Goal: Use online tool/utility: Utilize a website feature to perform a specific function

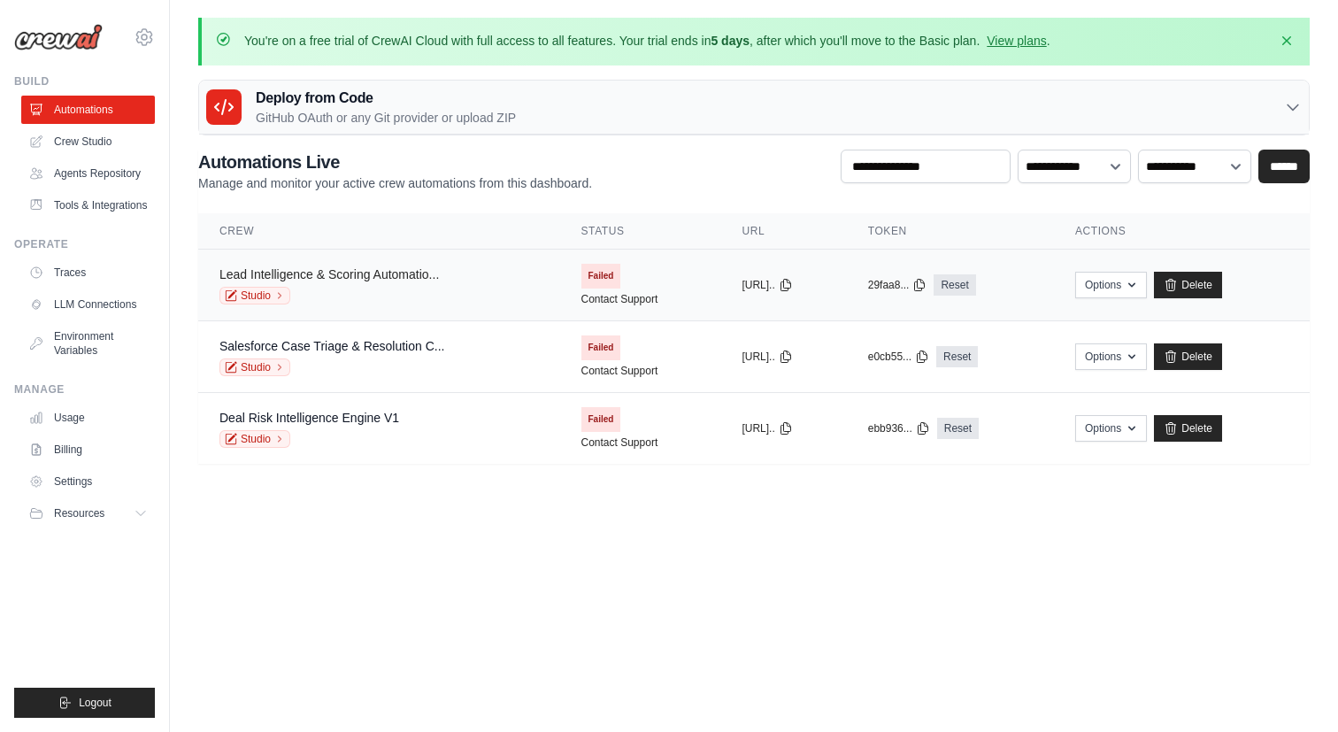
click at [408, 273] on link "Lead Intelligence & Scoring Automatio..." at bounding box center [328, 274] width 219 height 14
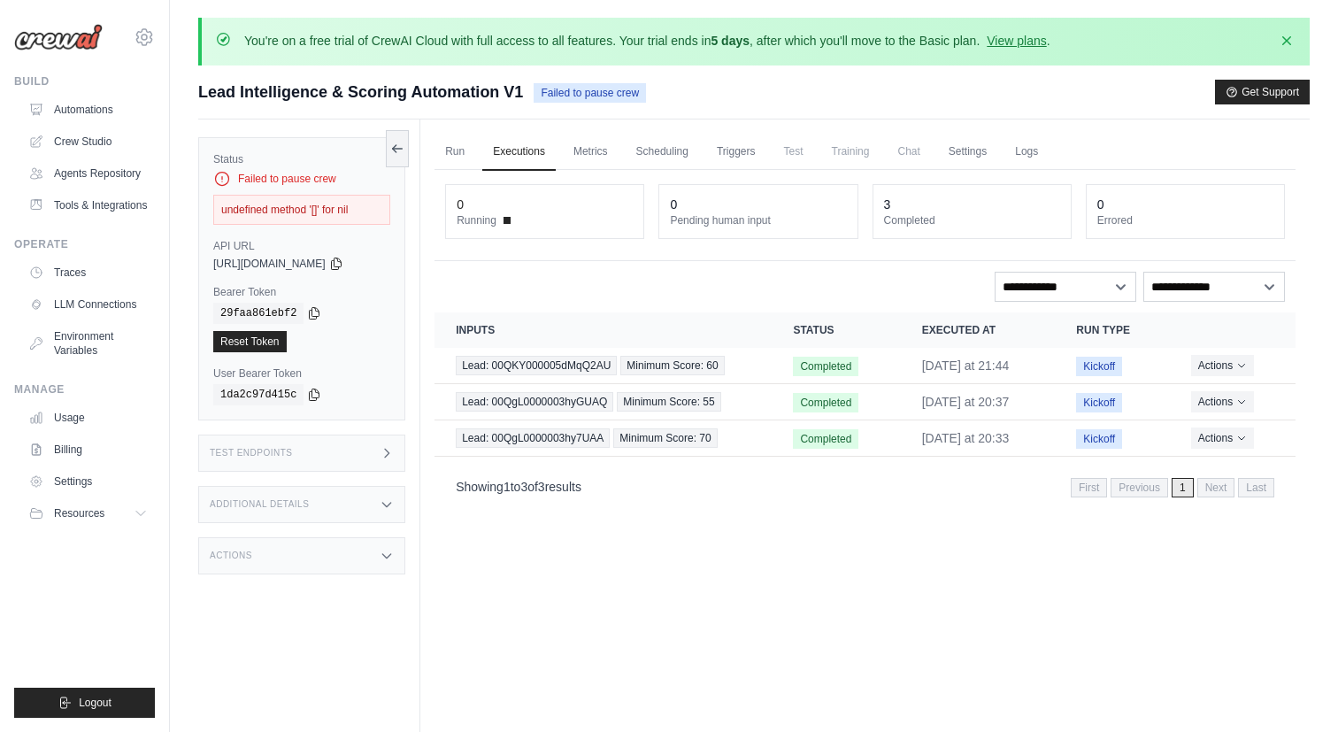
click at [386, 452] on icon at bounding box center [387, 453] width 14 height 14
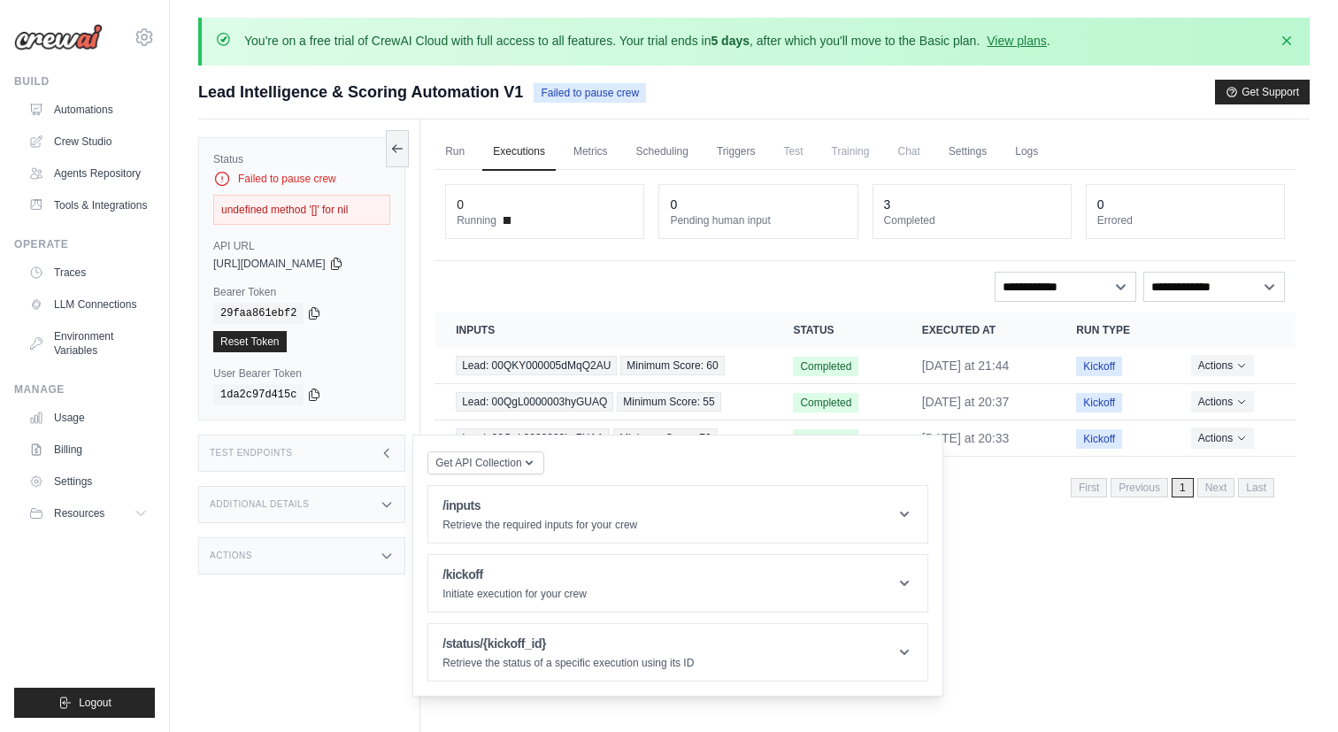
click at [392, 506] on icon at bounding box center [387, 504] width 14 height 14
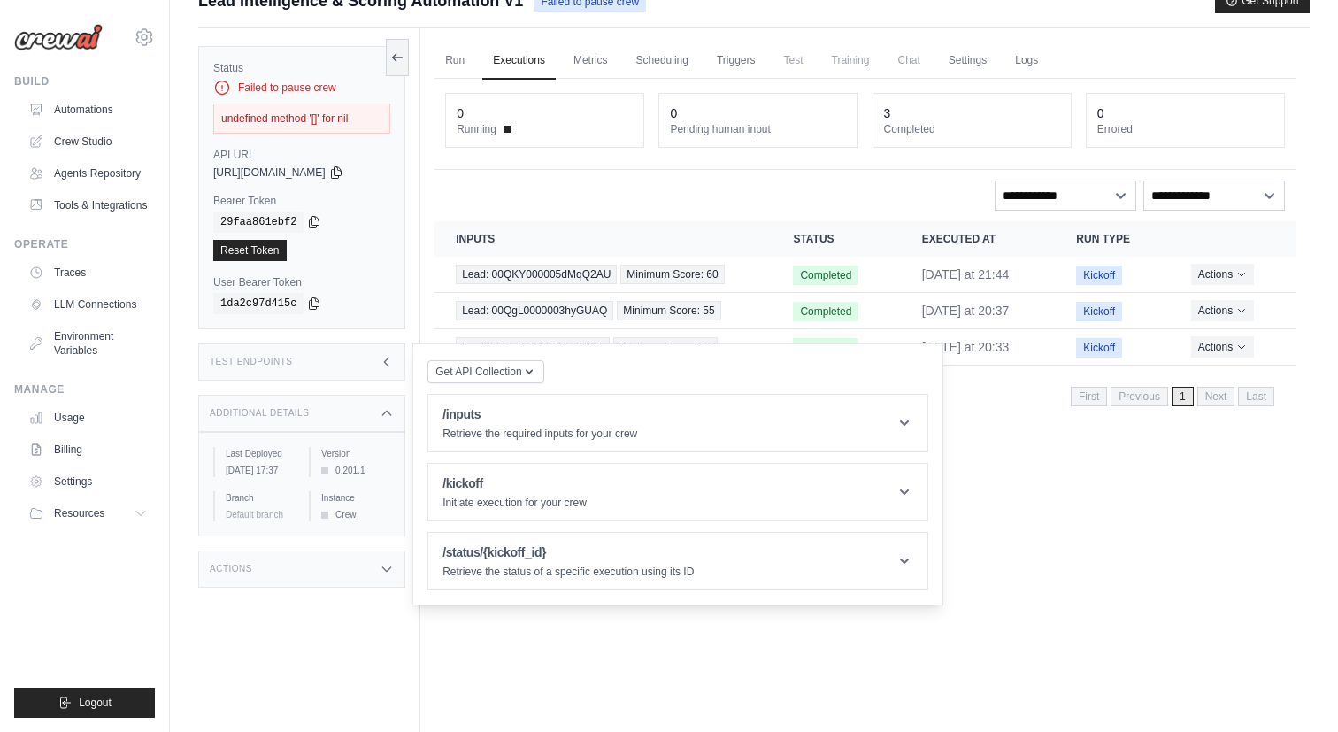
scroll to position [126, 0]
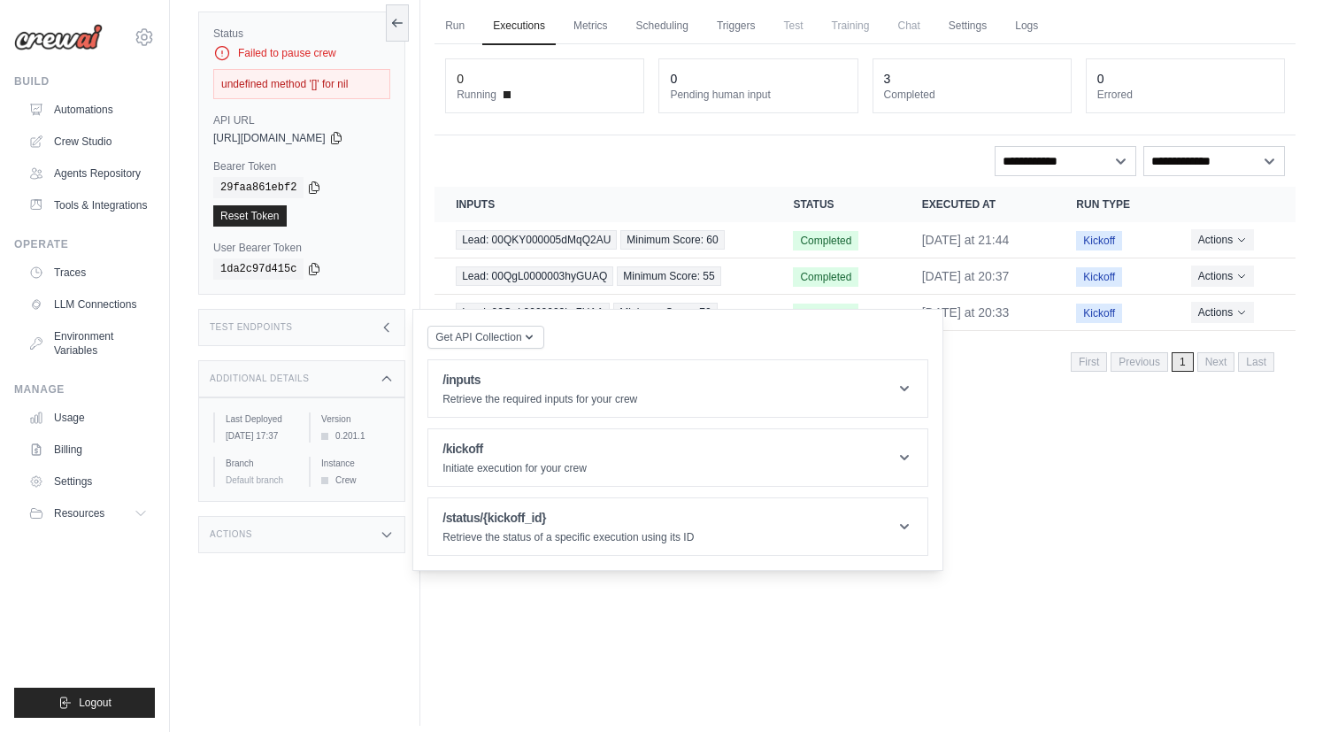
click at [391, 542] on icon at bounding box center [387, 534] width 14 height 14
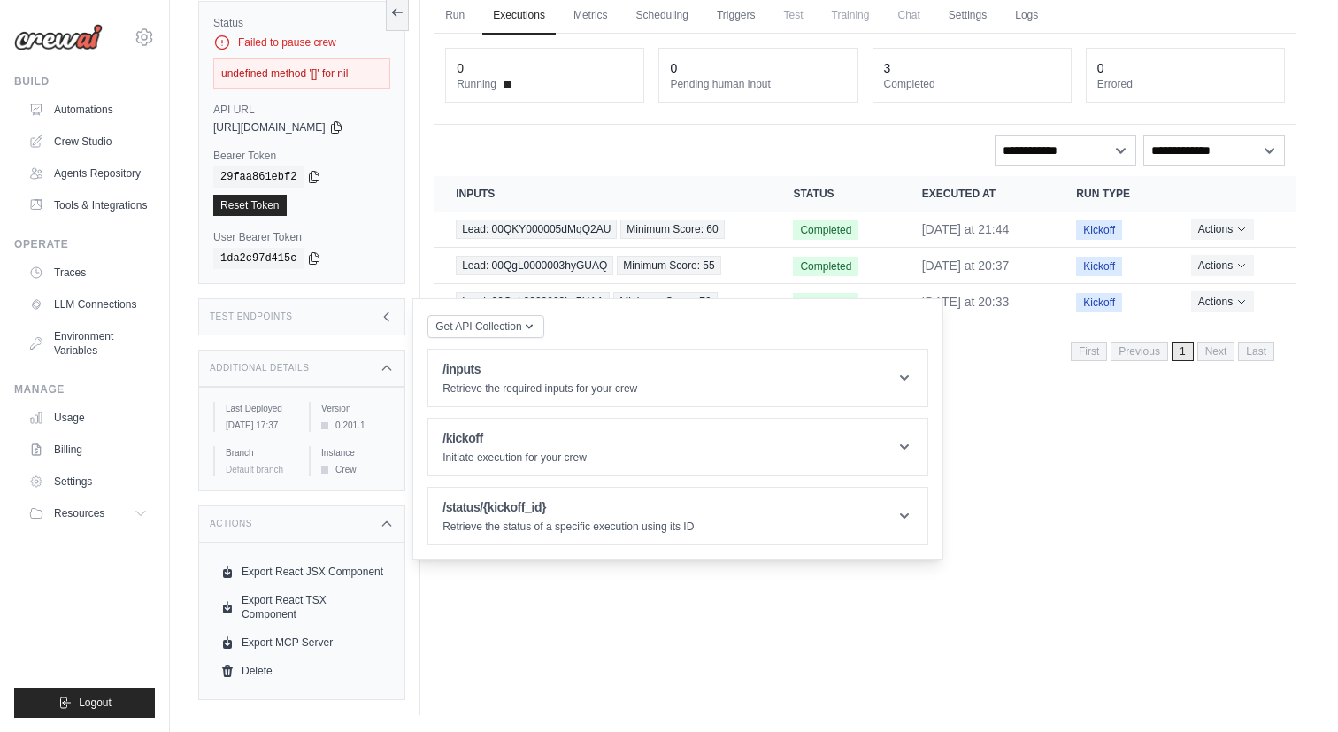
scroll to position [0, 0]
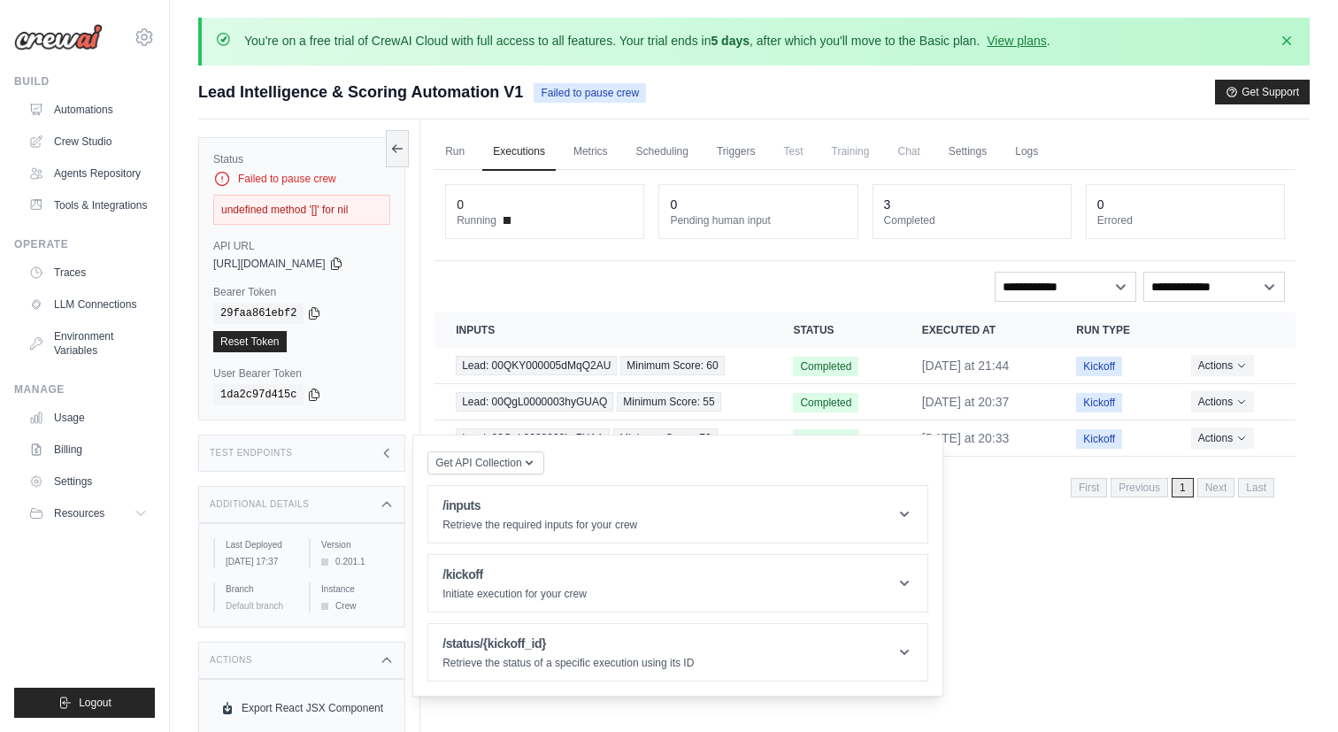
click at [519, 262] on div "**********" at bounding box center [864, 339] width 861 height 339
click at [1049, 152] on link "Logs" at bounding box center [1026, 152] width 44 height 37
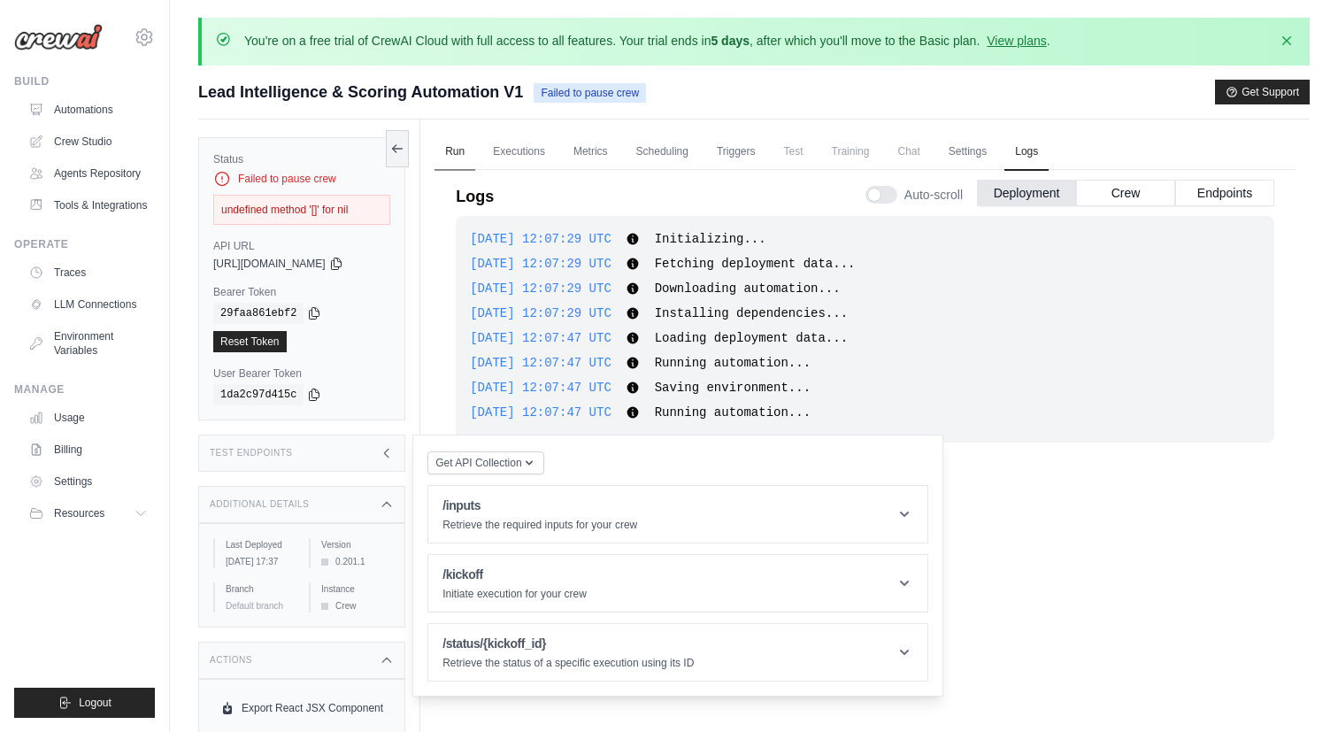
click at [447, 144] on link "Run" at bounding box center [454, 152] width 41 height 37
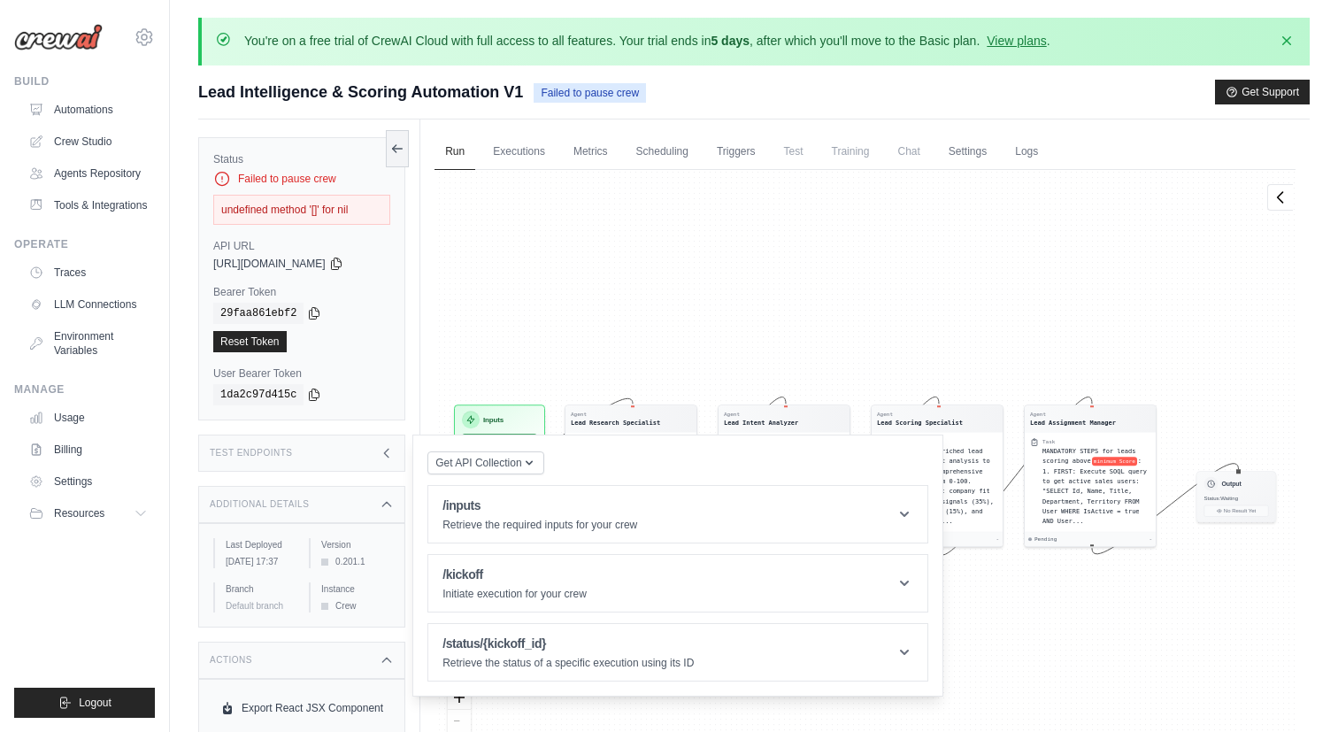
click at [385, 452] on icon at bounding box center [387, 453] width 4 height 8
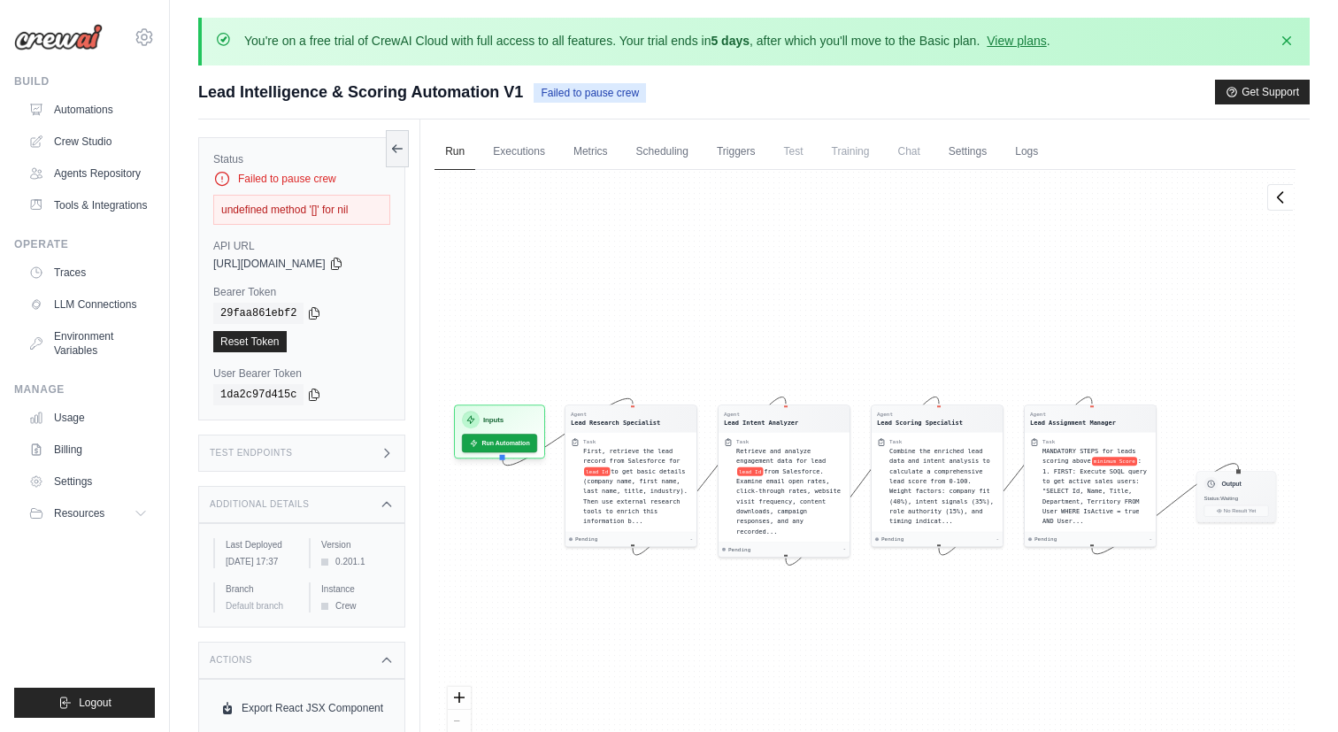
click at [382, 500] on icon at bounding box center [387, 504] width 14 height 14
click at [381, 550] on icon at bounding box center [387, 556] width 14 height 14
click at [800, 161] on span "Test" at bounding box center [793, 151] width 41 height 35
click at [400, 149] on icon at bounding box center [397, 148] width 14 height 14
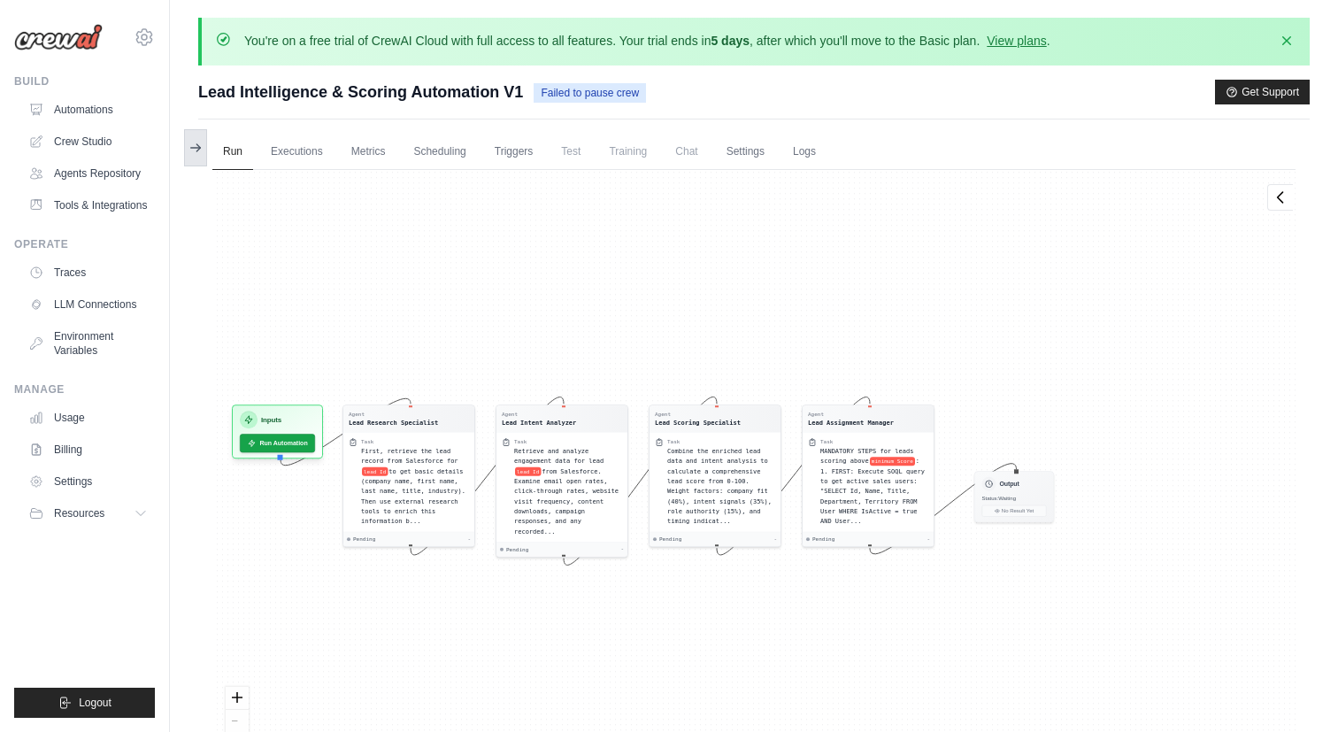
click at [204, 162] on button at bounding box center [195, 147] width 23 height 37
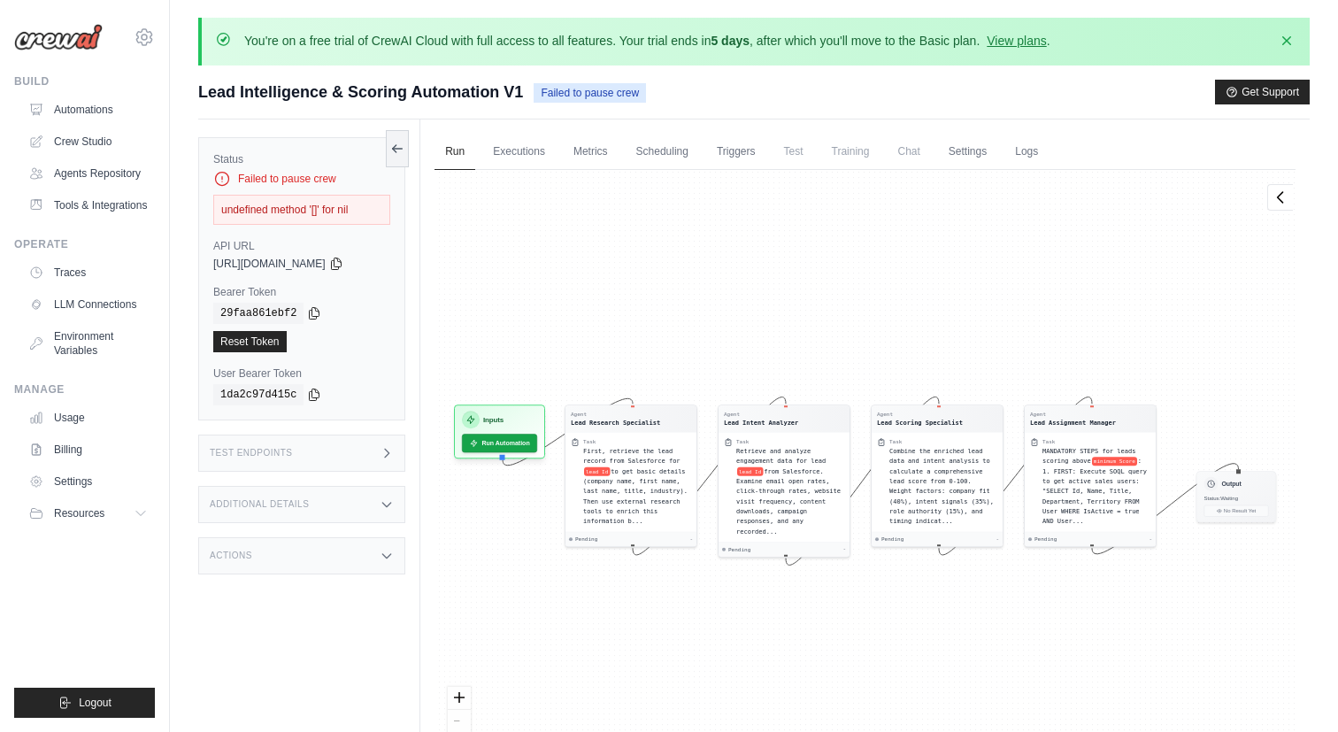
click at [926, 151] on span "Chat" at bounding box center [908, 151] width 43 height 35
click at [99, 116] on link "Automations" at bounding box center [90, 110] width 134 height 28
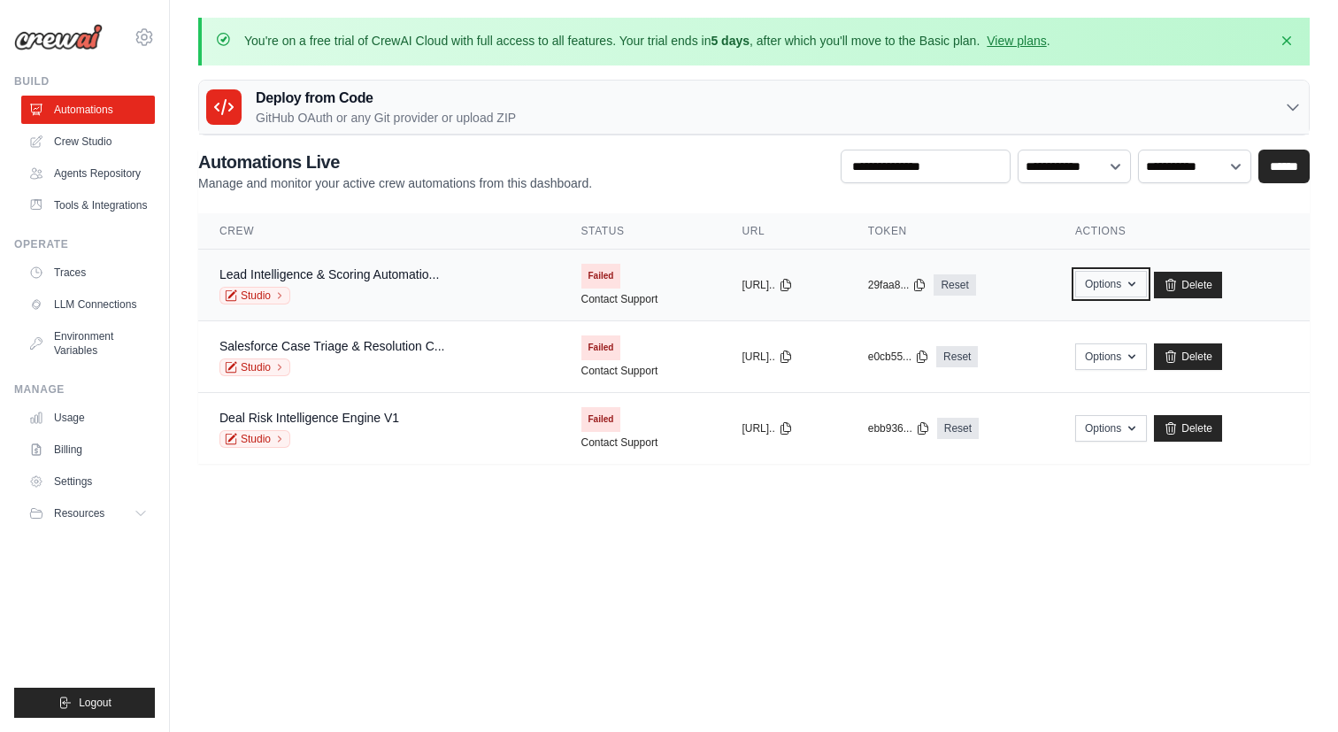
click at [1110, 283] on button "Options" at bounding box center [1111, 284] width 72 height 27
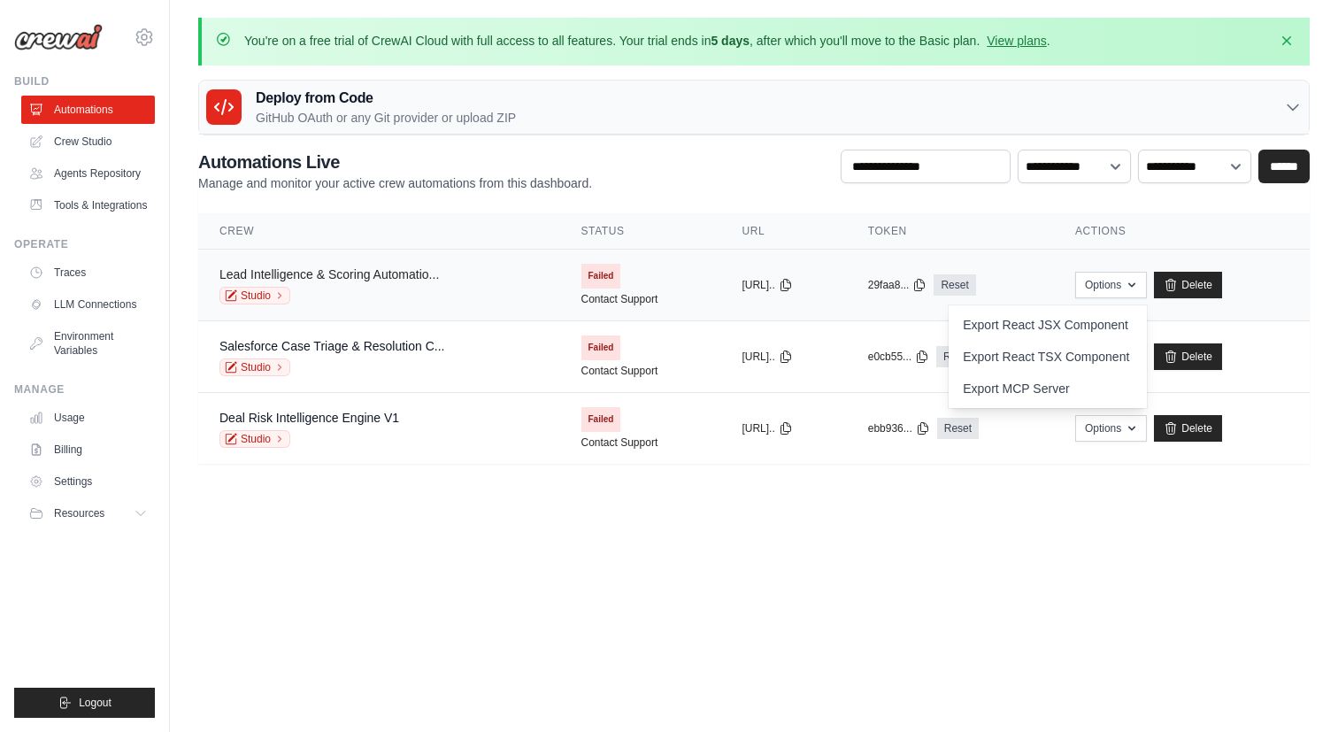
click at [366, 275] on link "Lead Intelligence & Scoring Automatio..." at bounding box center [328, 274] width 219 height 14
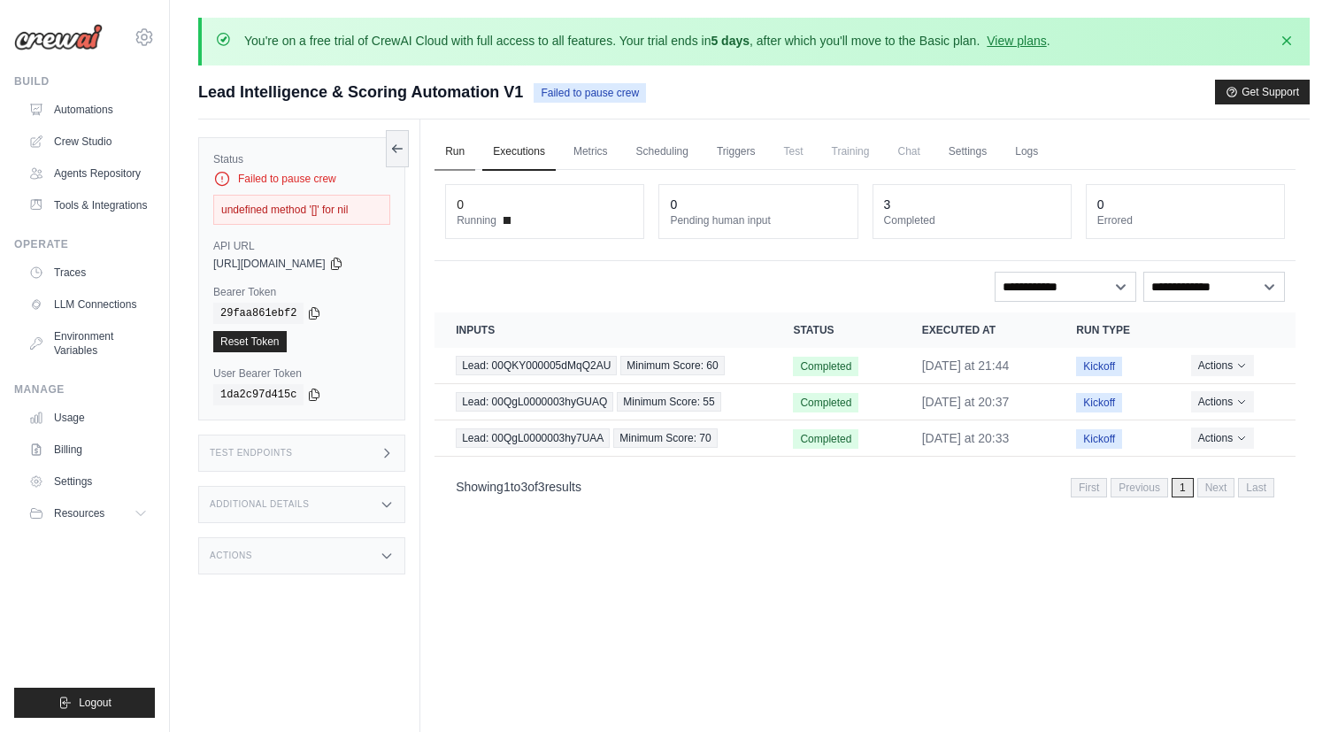
click at [458, 155] on link "Run" at bounding box center [454, 152] width 41 height 37
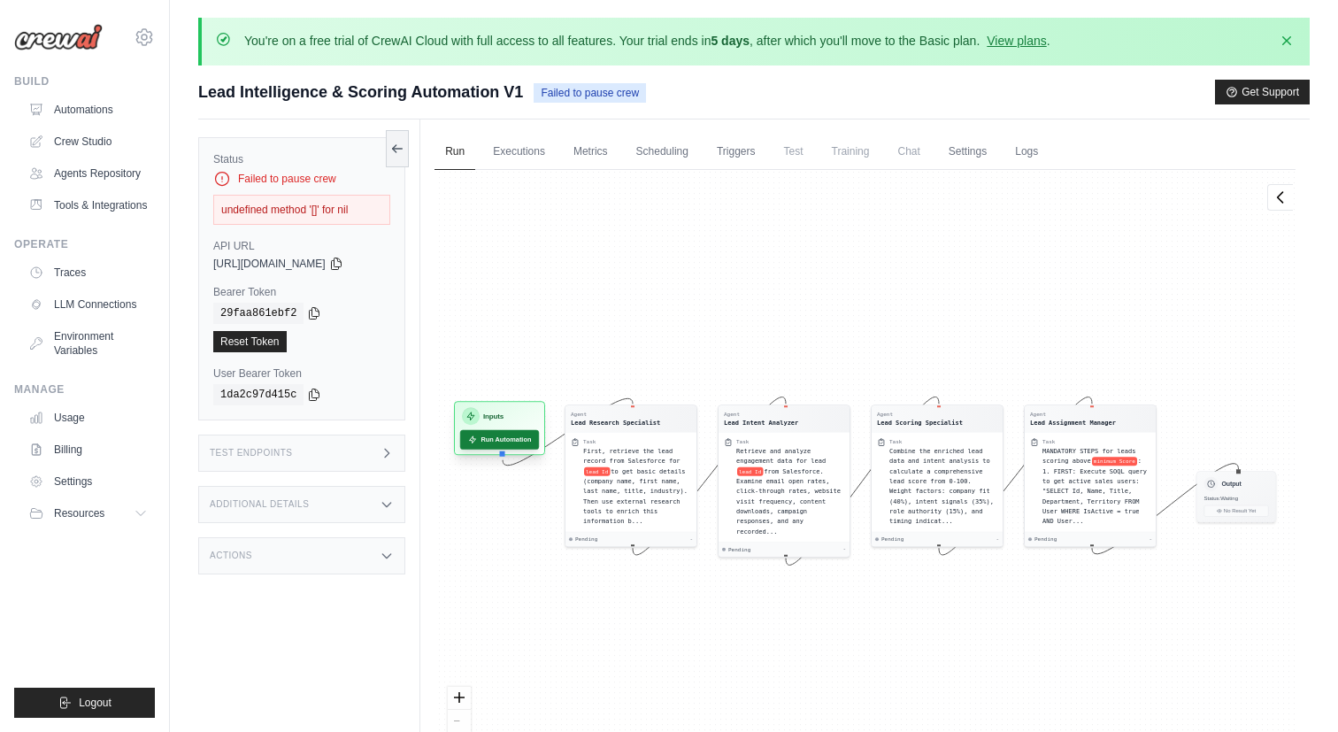
click at [492, 438] on button "Run Automation" at bounding box center [499, 439] width 79 height 19
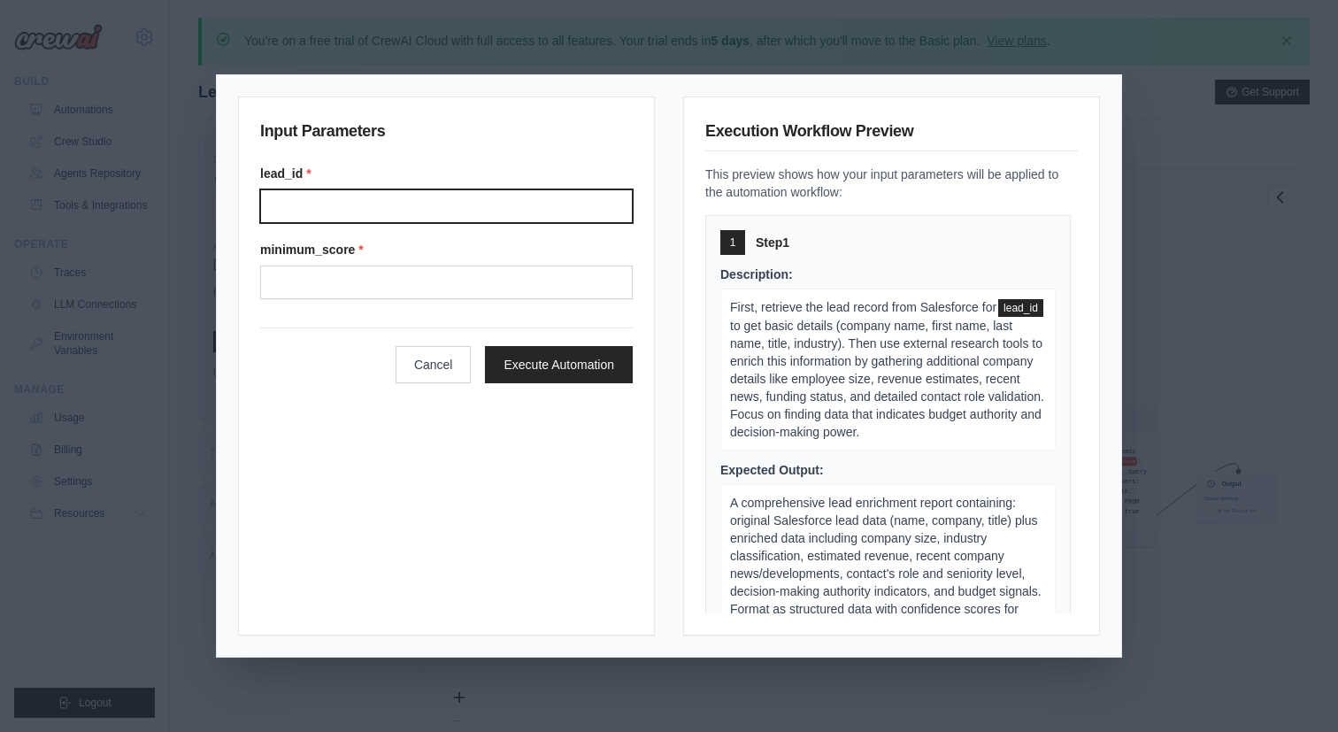
click at [470, 189] on input "lead_id *" at bounding box center [446, 206] width 373 height 34
click at [443, 215] on input "lead_id *" at bounding box center [446, 206] width 373 height 34
paste input "**********"
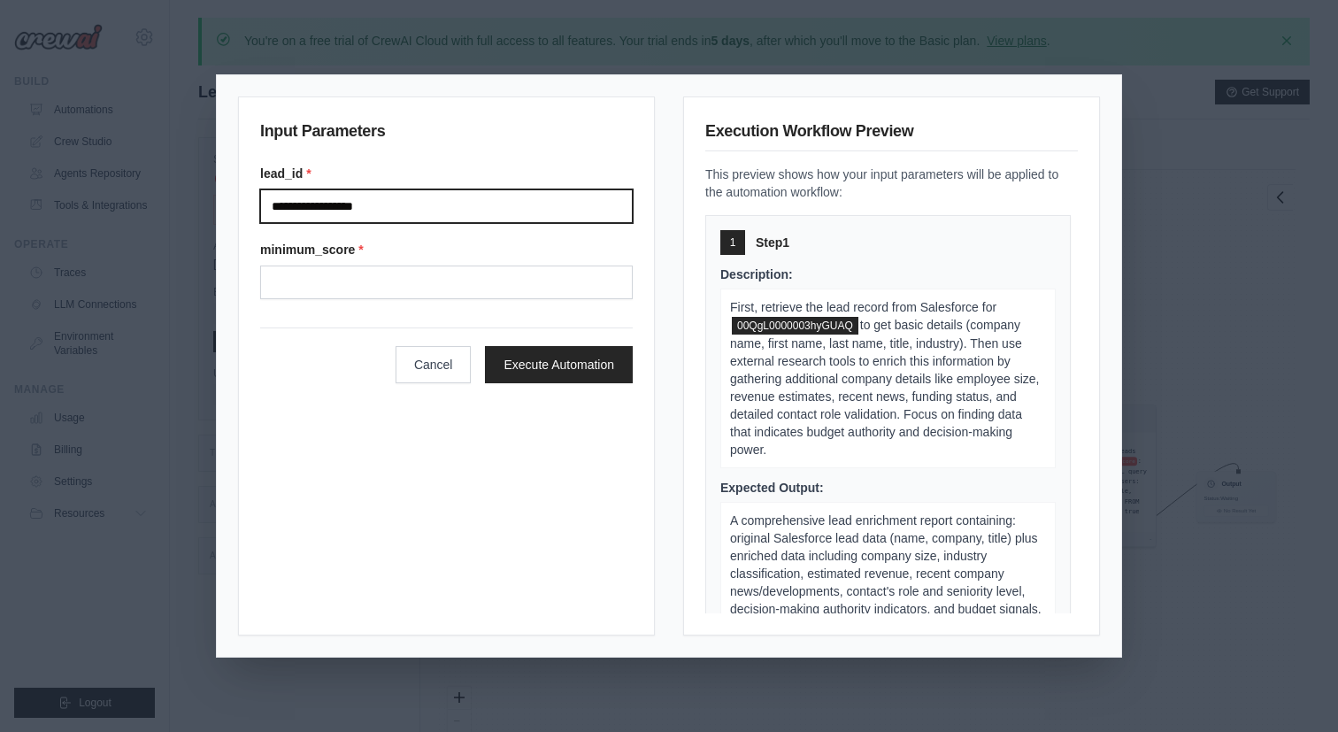
type input "**********"
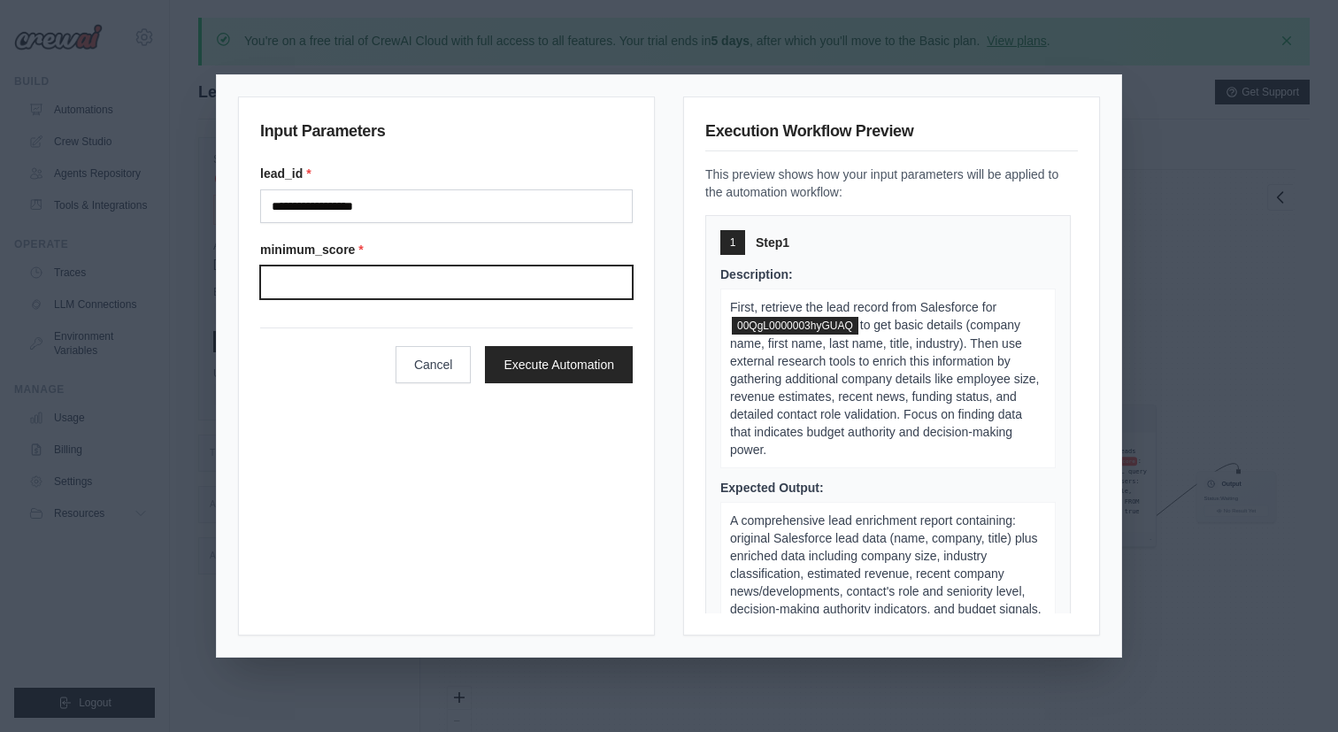
click at [416, 283] on input "minimum_score *" at bounding box center [446, 282] width 373 height 34
type input "**"
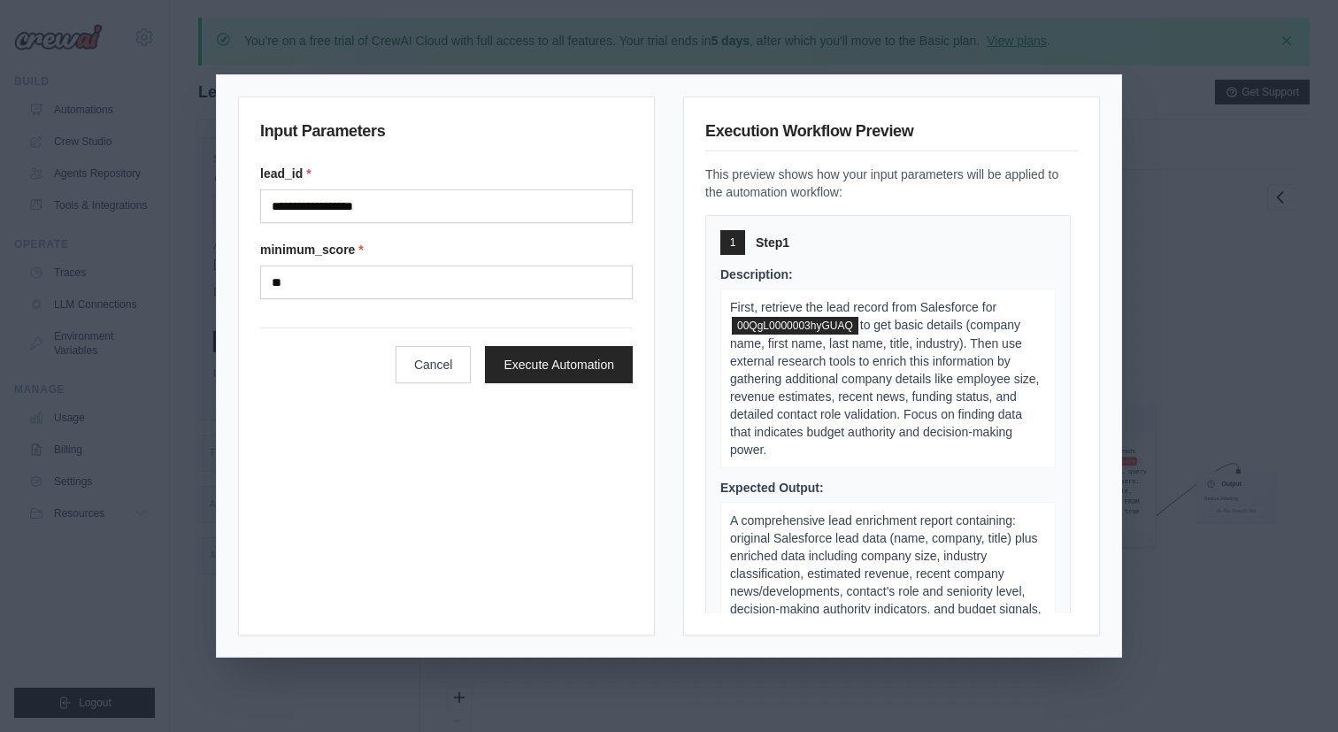
click at [316, 394] on div "**********" at bounding box center [446, 365] width 417 height 539
click at [555, 365] on button "Execute Automation" at bounding box center [559, 363] width 148 height 37
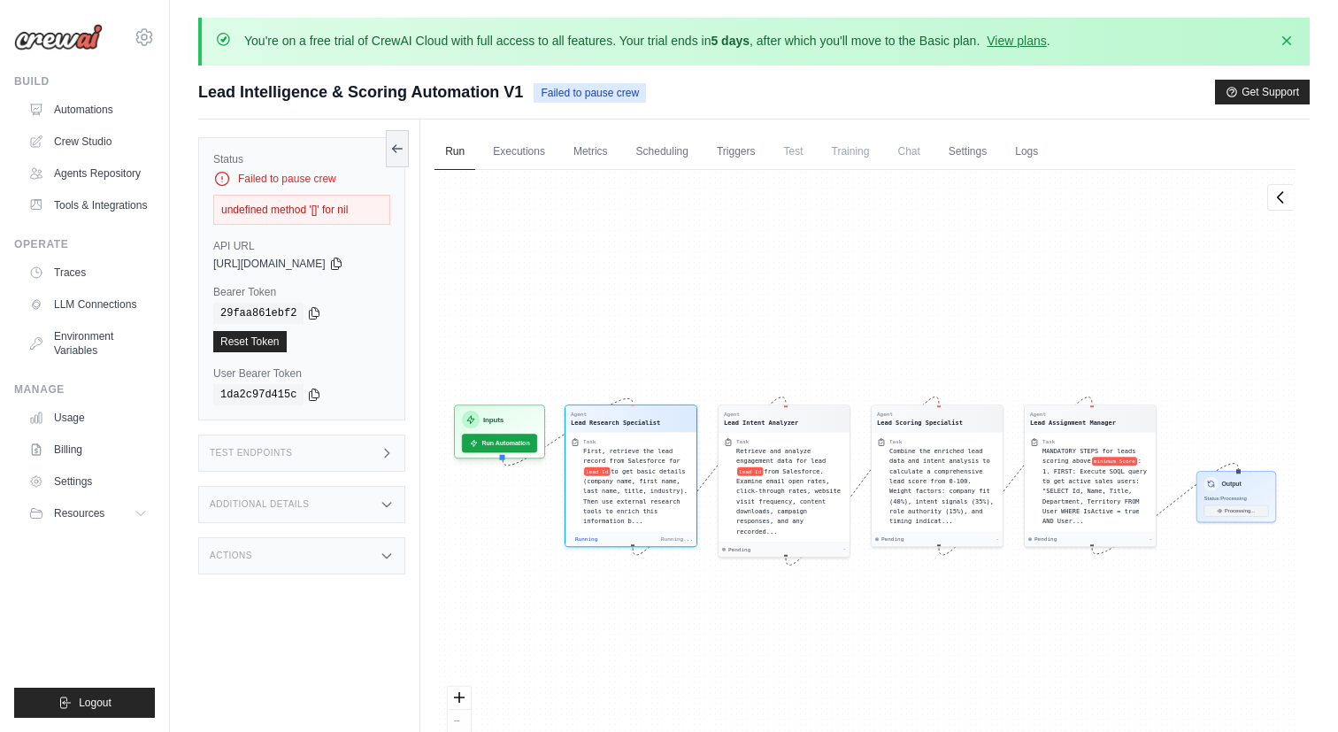
click at [355, 203] on div "undefined method '[]' for nil" at bounding box center [301, 210] width 177 height 30
click at [334, 175] on div "Failed to pause crew" at bounding box center [301, 179] width 177 height 18
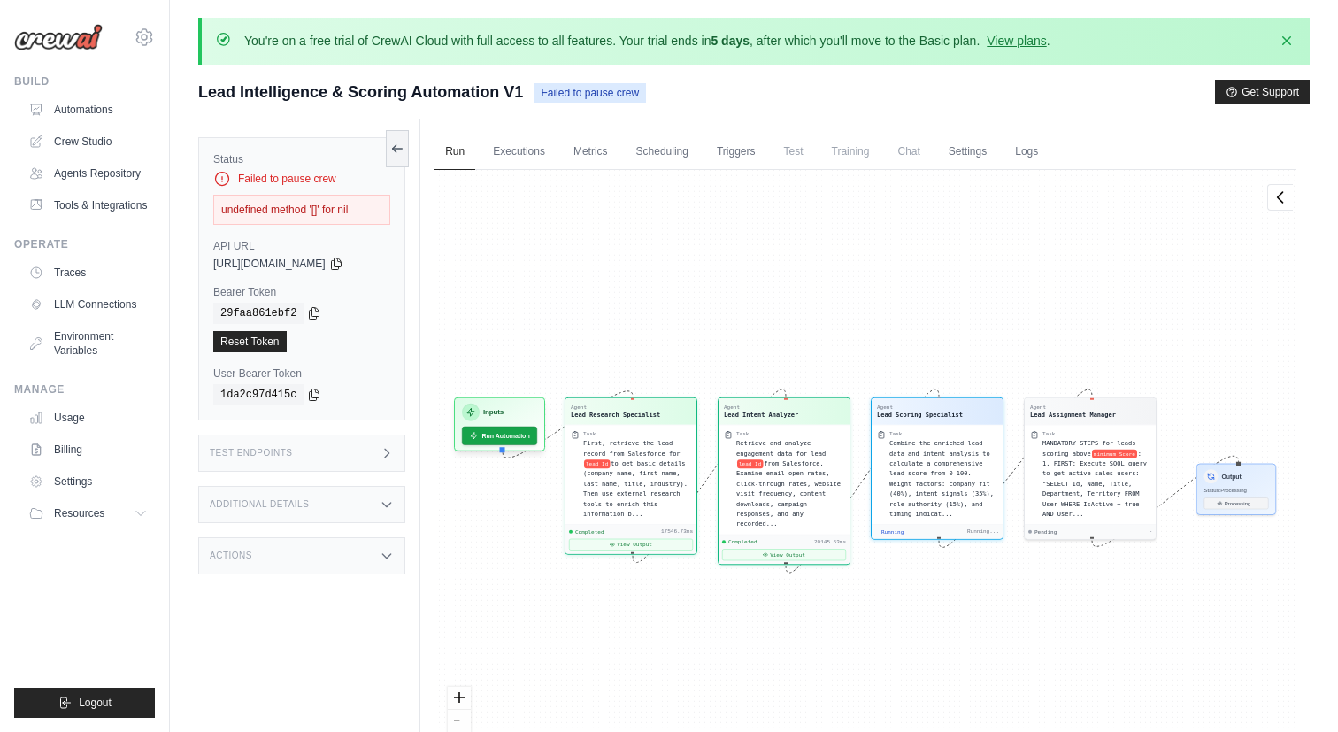
scroll to position [466, 0]
click at [628, 538] on button "View Output" at bounding box center [631, 542] width 124 height 12
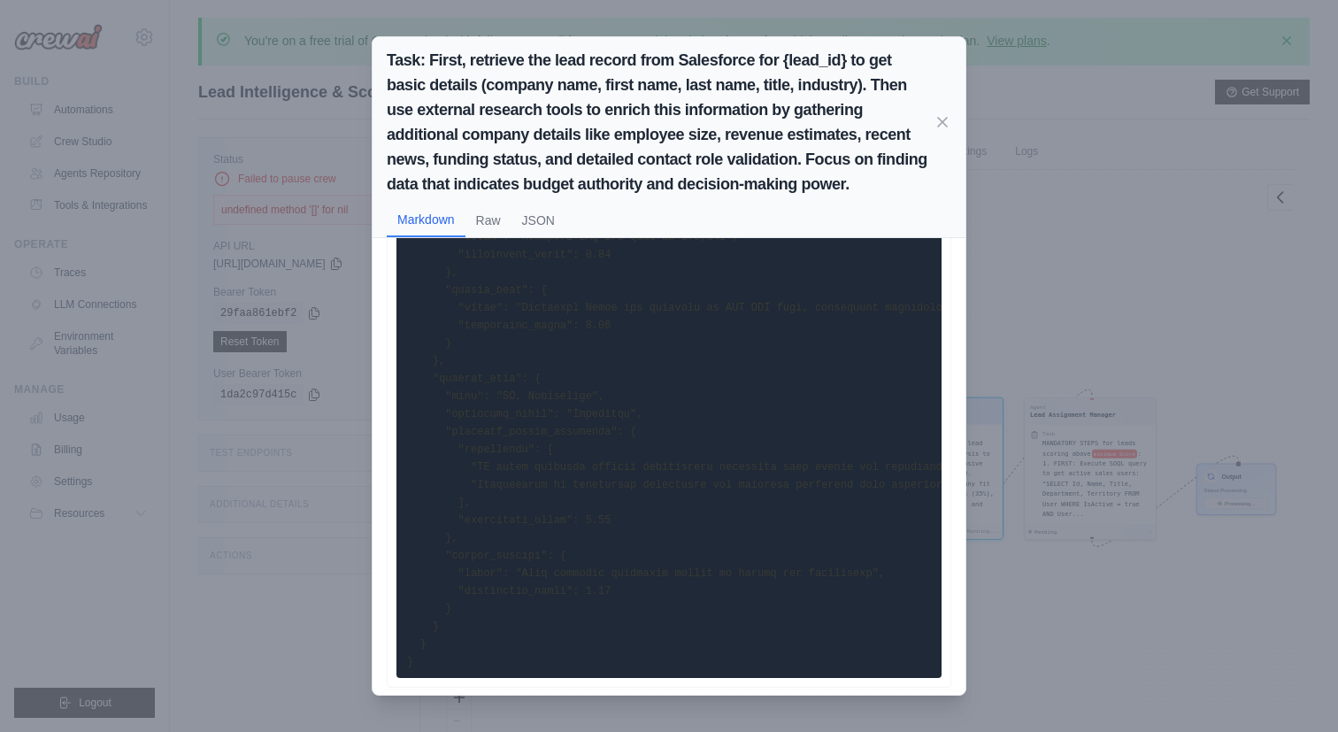
scroll to position [490, 0]
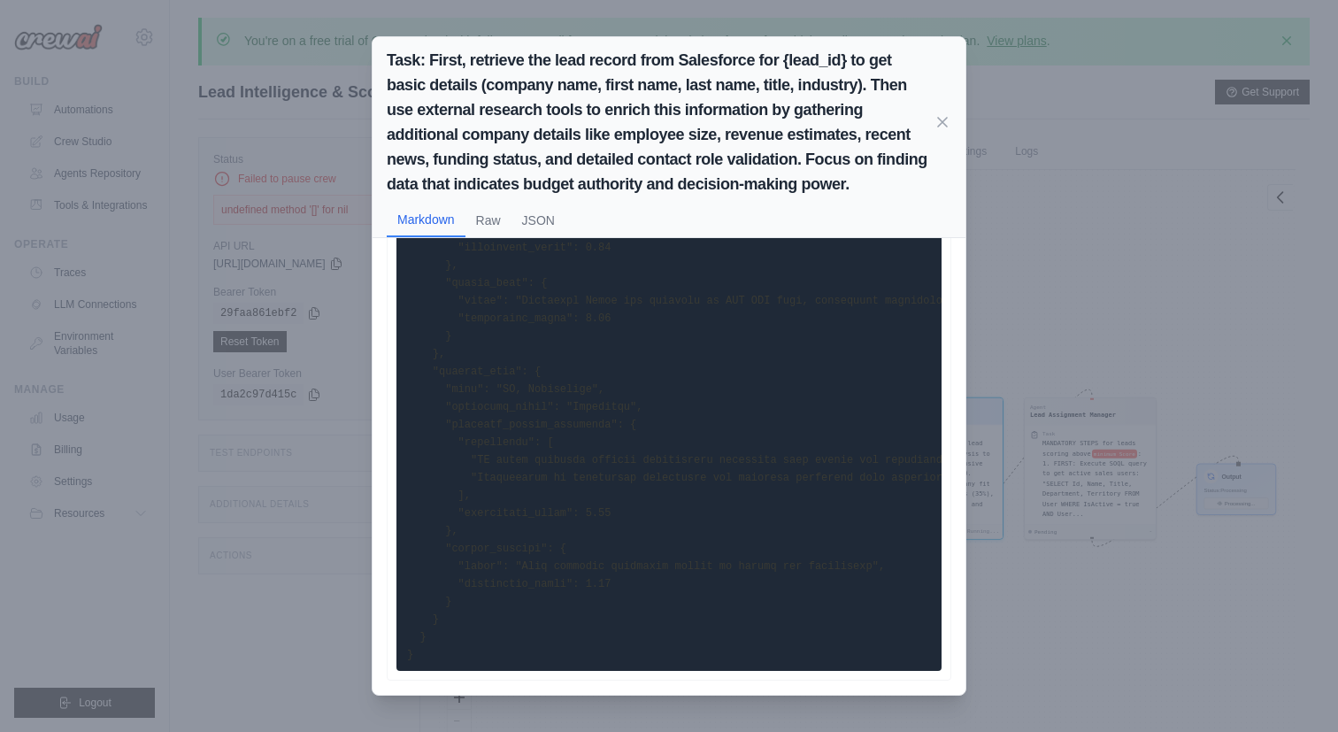
click at [1079, 257] on div "Task: First, retrieve the lead record from Salesforce for {lead_id} to get basi…" at bounding box center [669, 366] width 1338 height 732
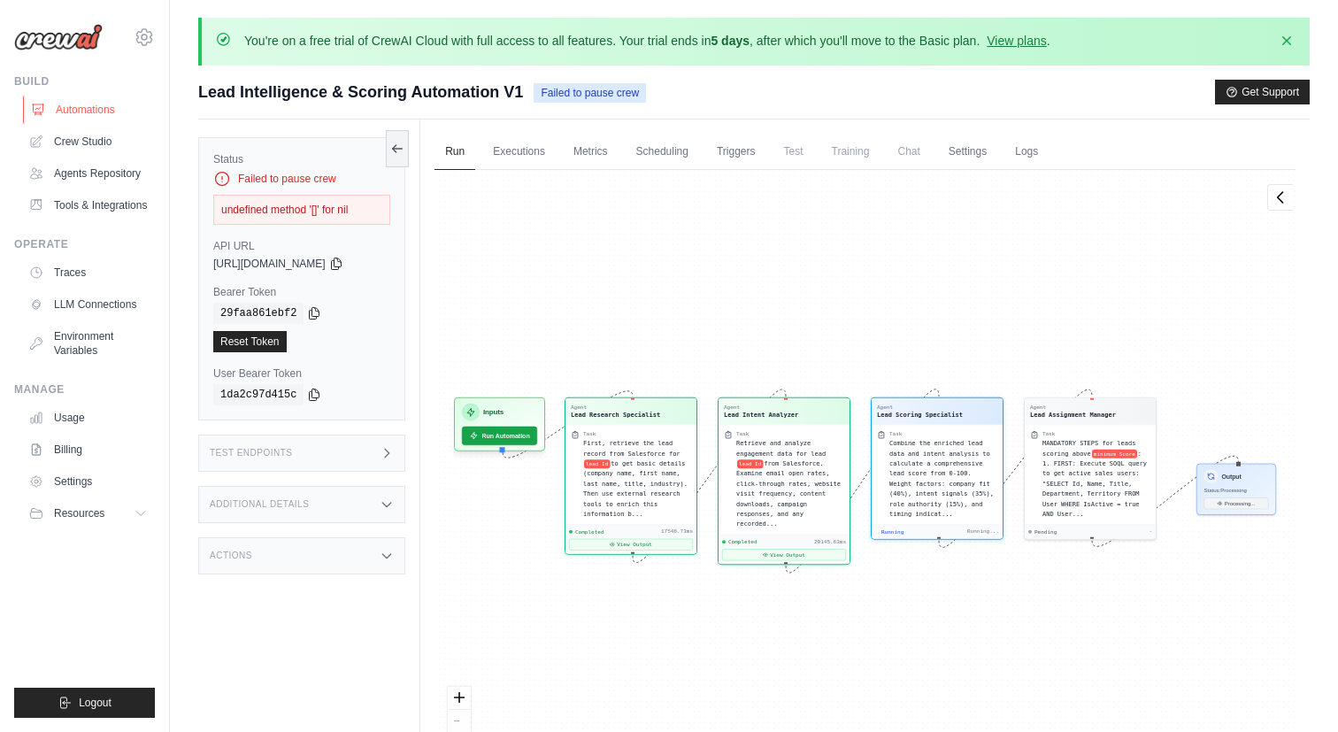
click at [94, 117] on link "Automations" at bounding box center [90, 110] width 134 height 28
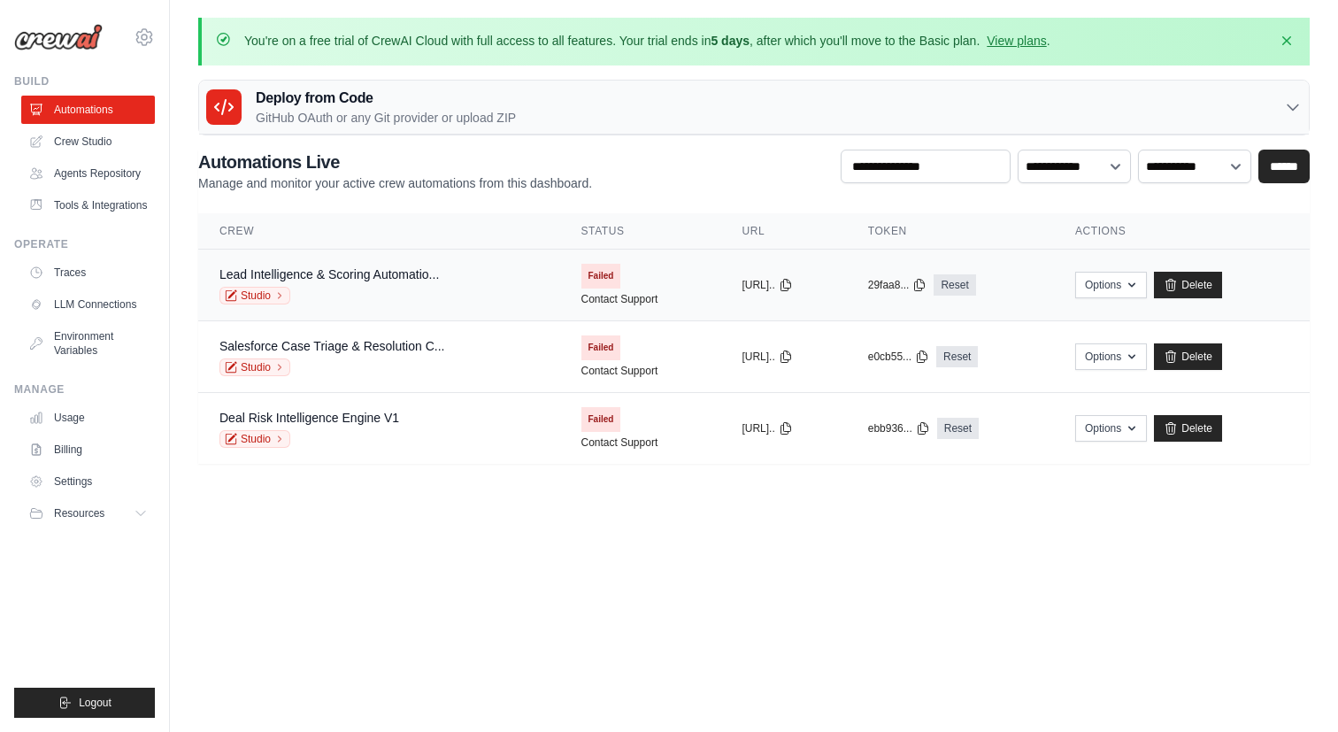
click at [588, 276] on span "Failed" at bounding box center [601, 276] width 40 height 25
